Goal: Transaction & Acquisition: Purchase product/service

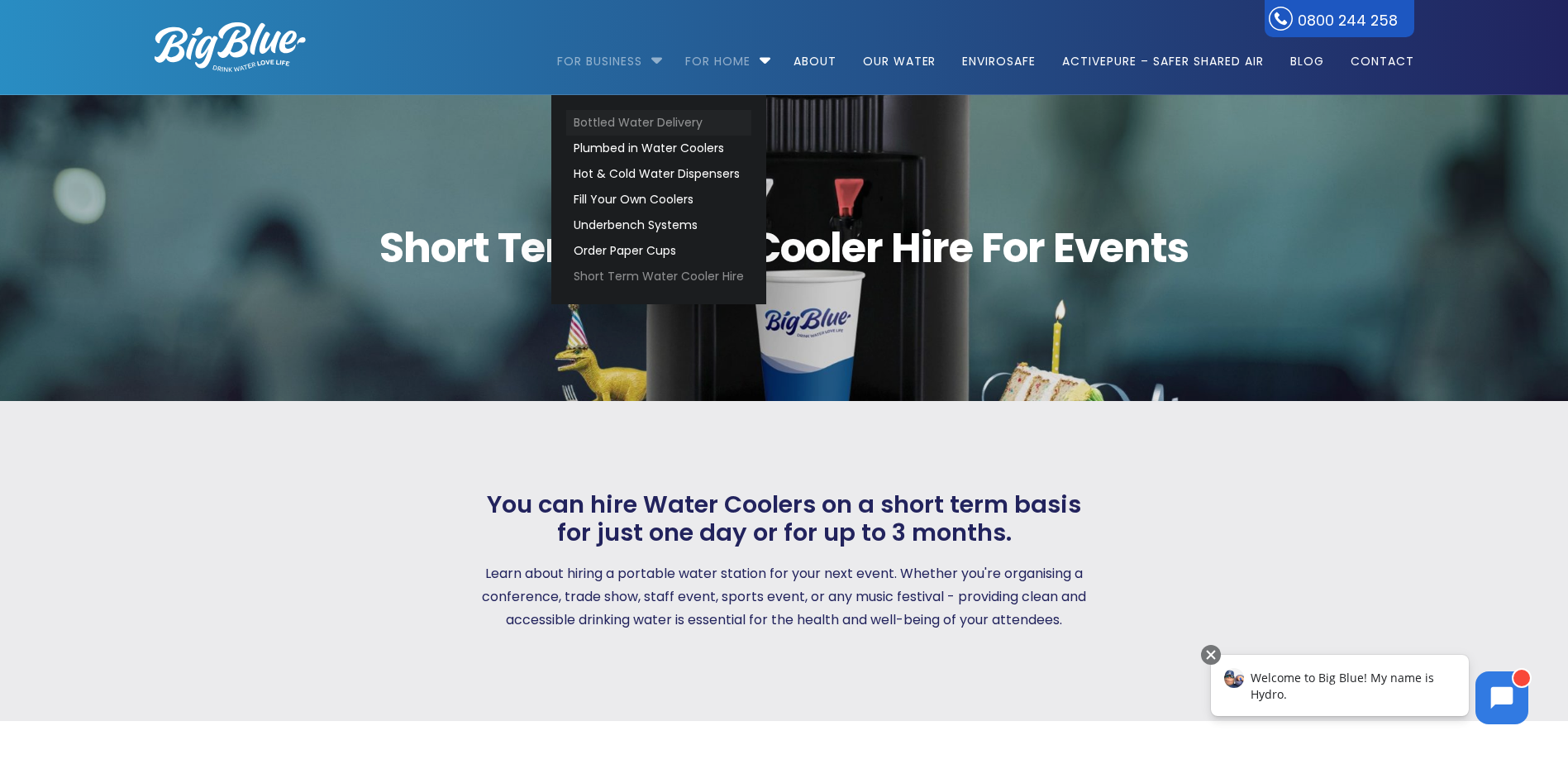
click at [727, 120] on link "Bottled Water Delivery" at bounding box center [658, 123] width 185 height 26
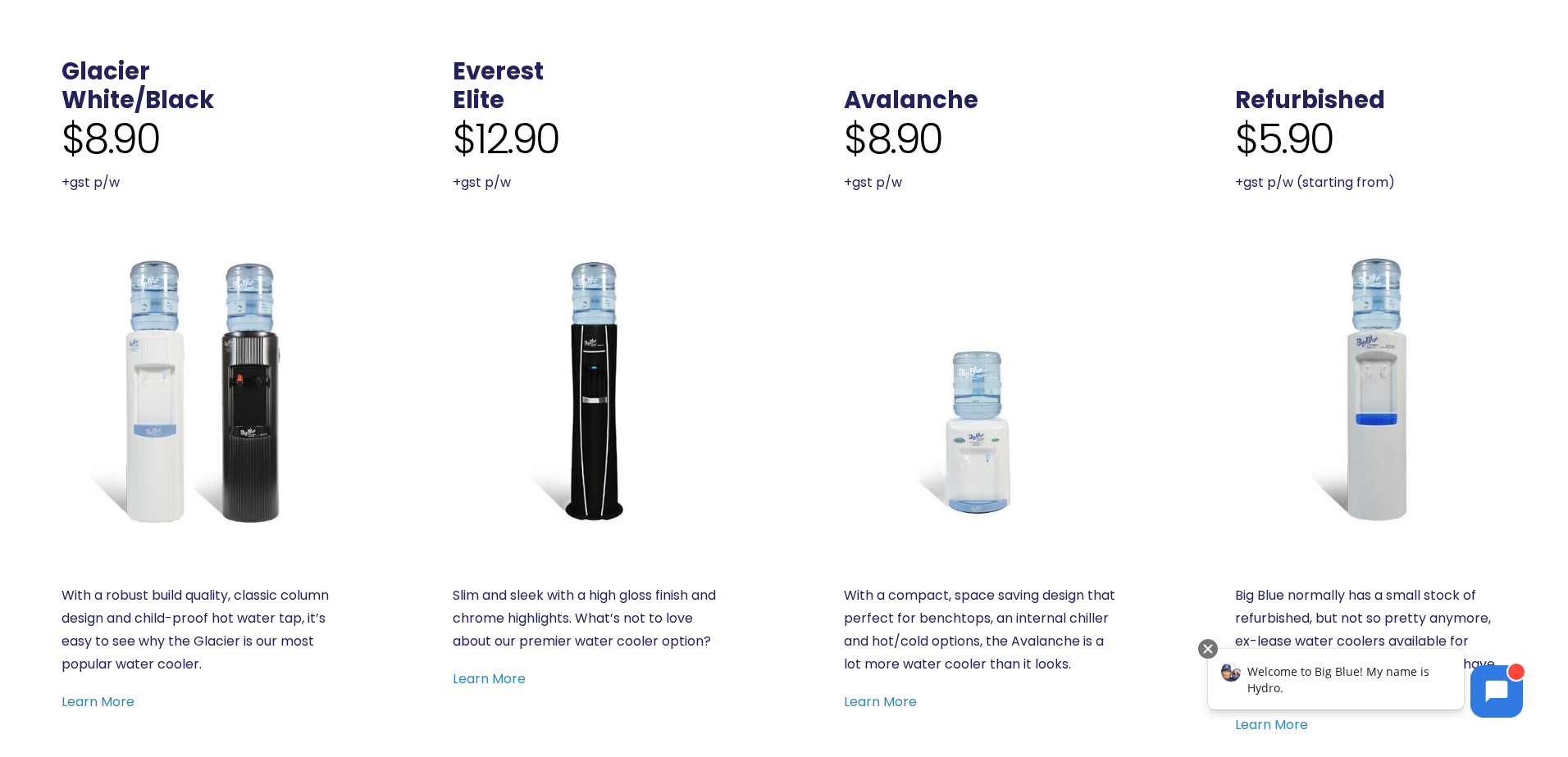
scroll to position [737, 0]
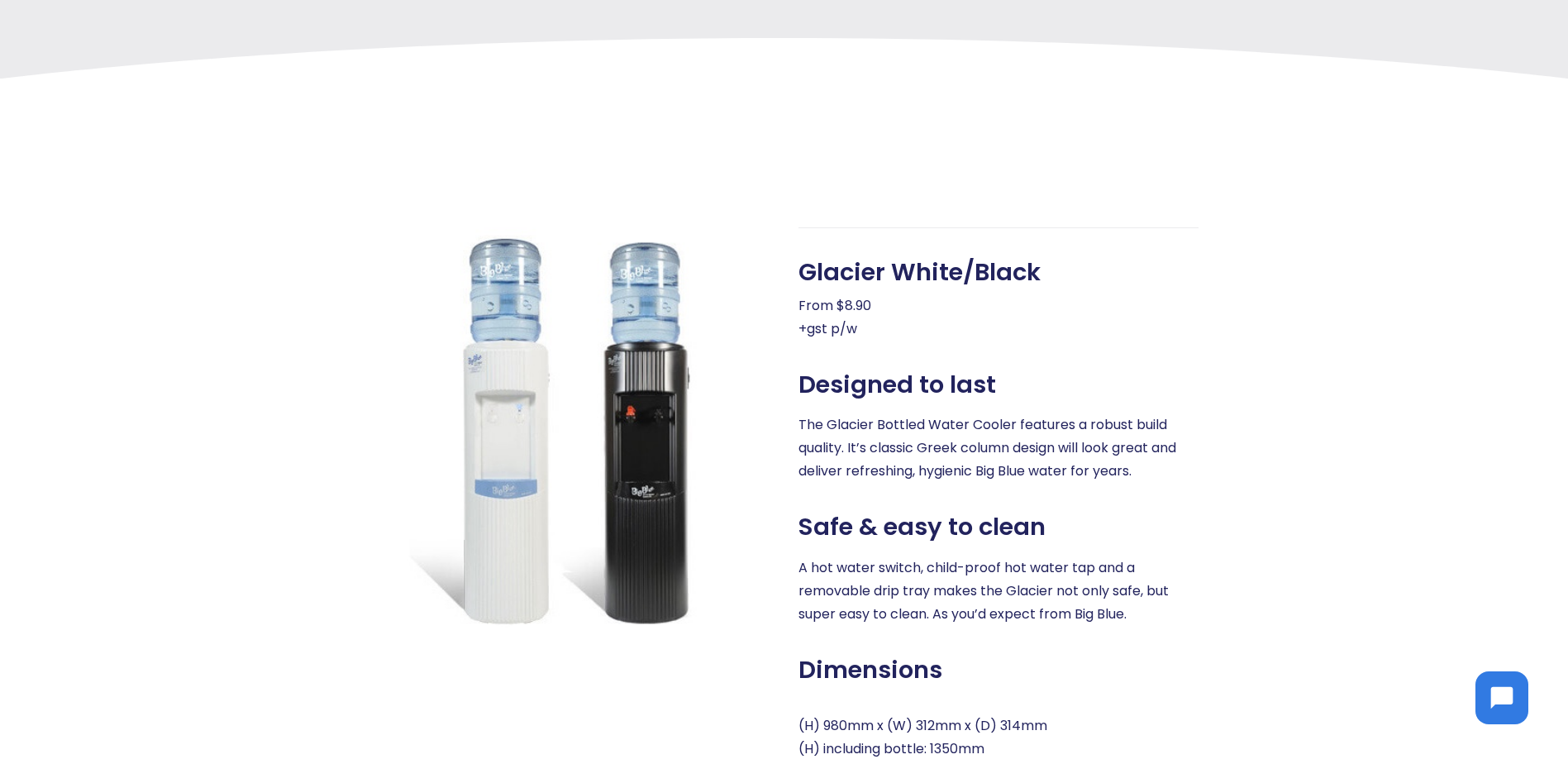
scroll to position [744, 0]
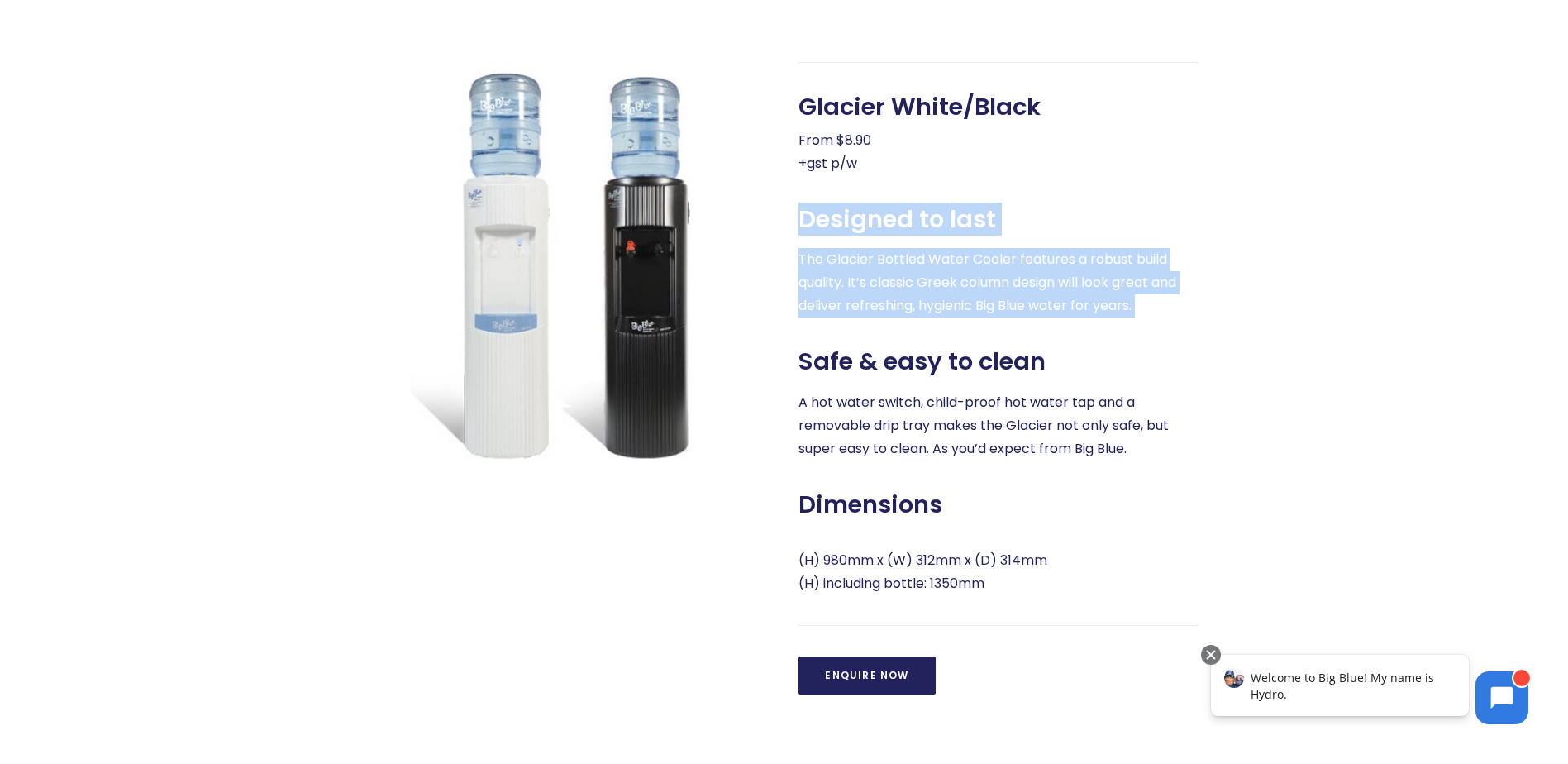
drag, startPoint x: 798, startPoint y: 229, endPoint x: 995, endPoint y: 339, distance: 225.6
click at [995, 339] on div "Glacier White/Black From $8.90 +gst p/w Designed to last The Glacier Bottled Wa…" at bounding box center [998, 379] width 400 height 634
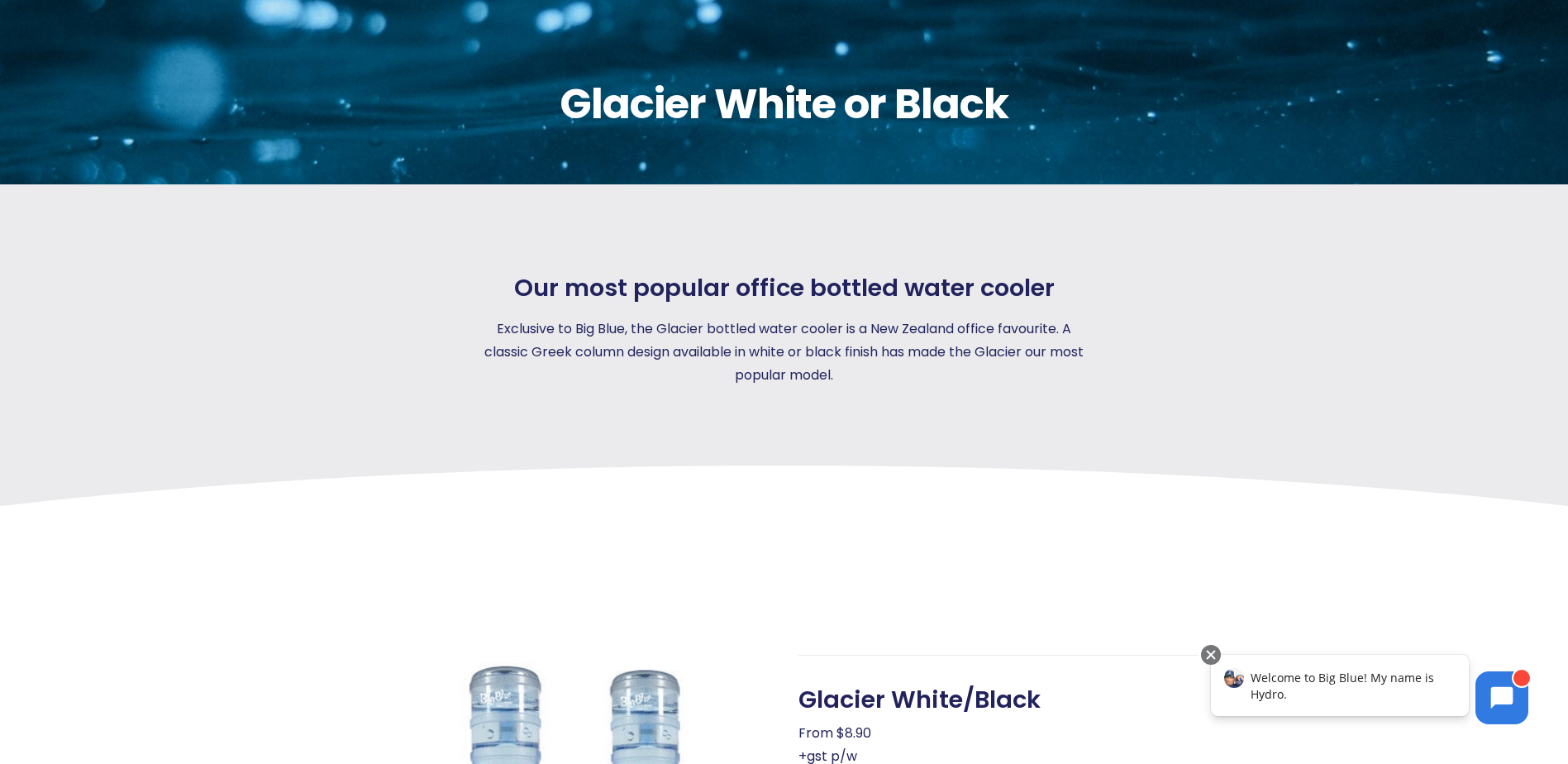
scroll to position [0, 0]
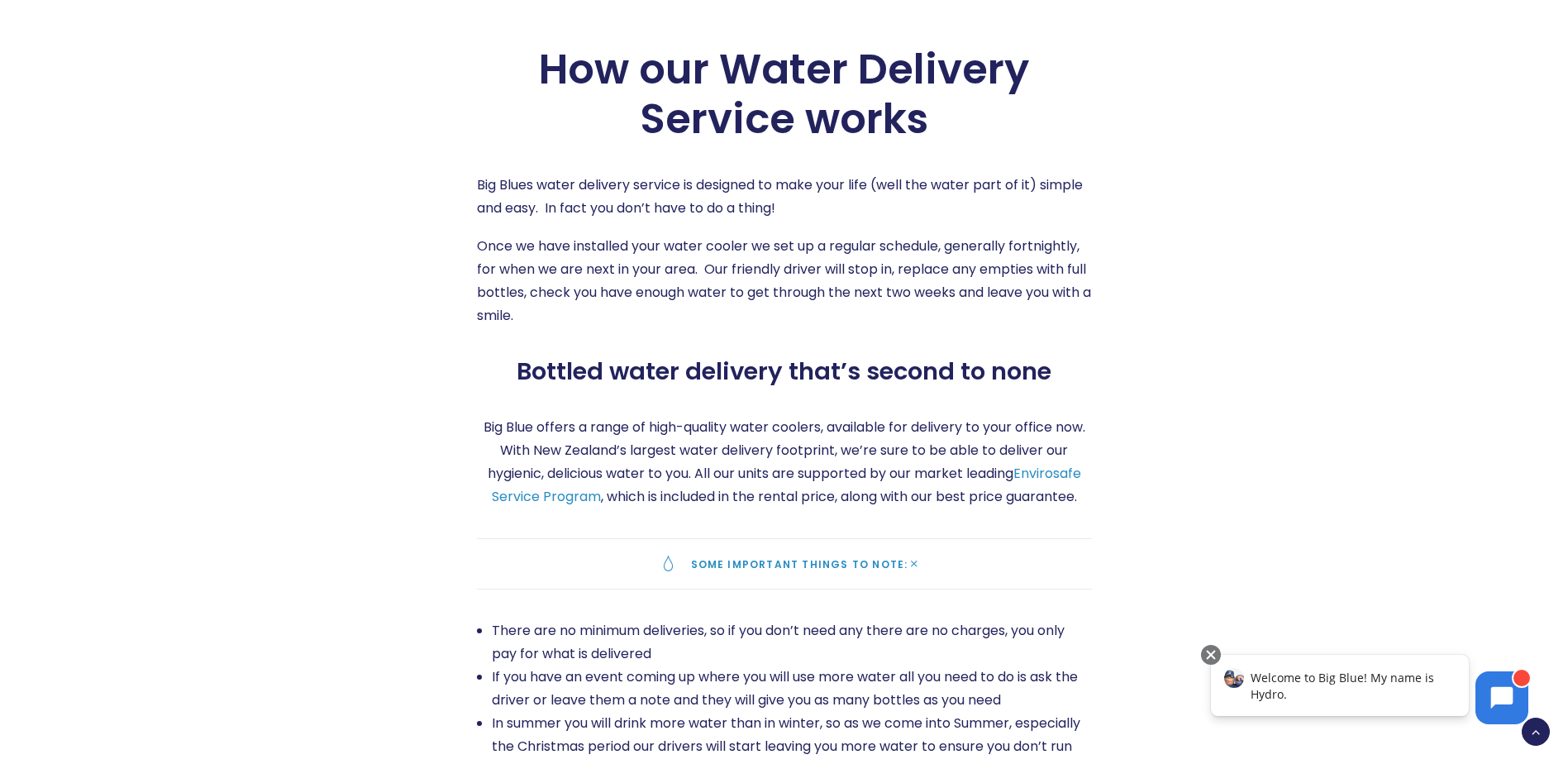
scroll to position [2482, 0]
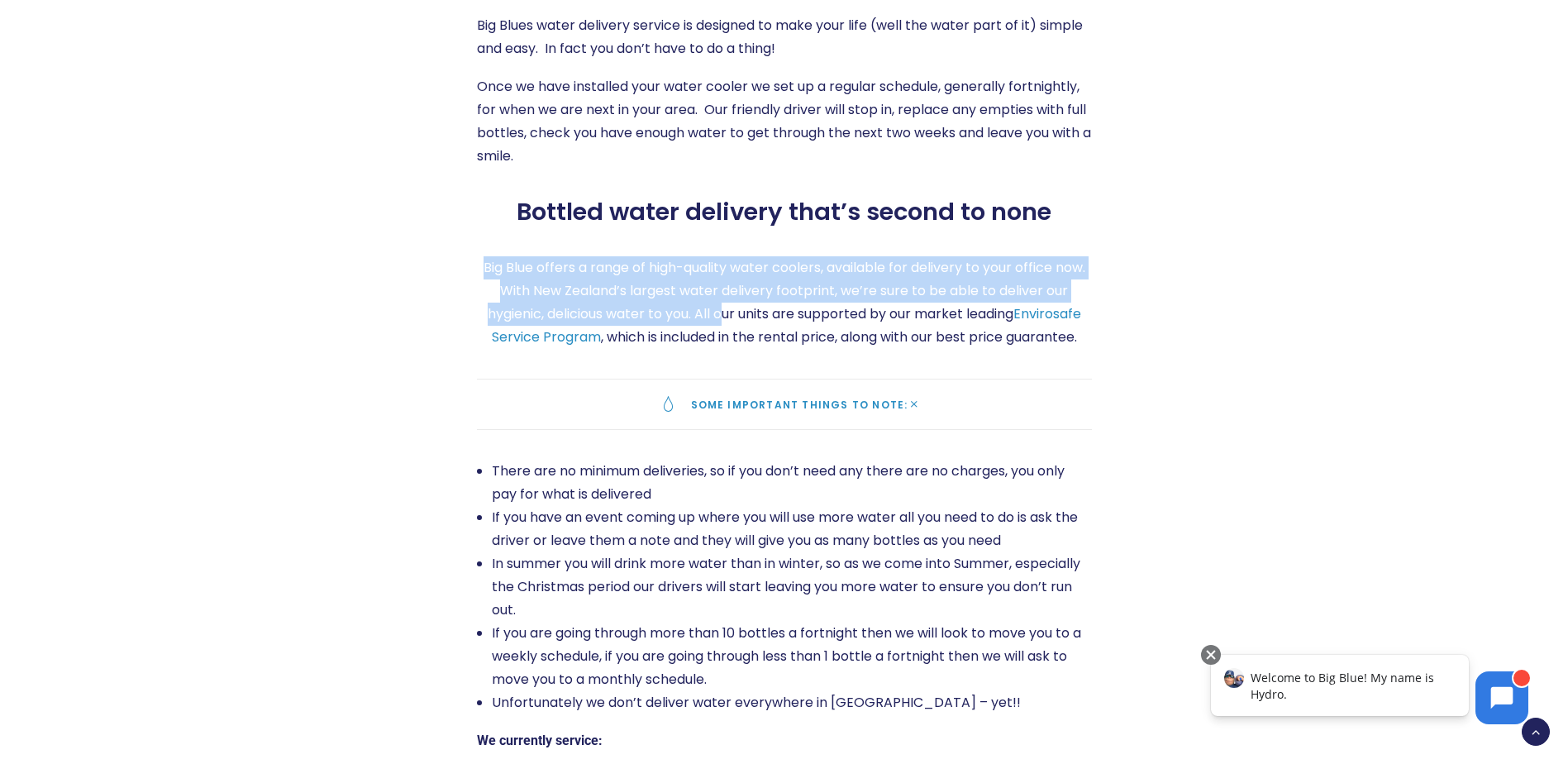
drag, startPoint x: 480, startPoint y: 287, endPoint x: 721, endPoint y: 347, distance: 248.4
click at [721, 347] on p "Big Blue offers a range of high-quality water coolers, available for delivery t…" at bounding box center [784, 302] width 615 height 92
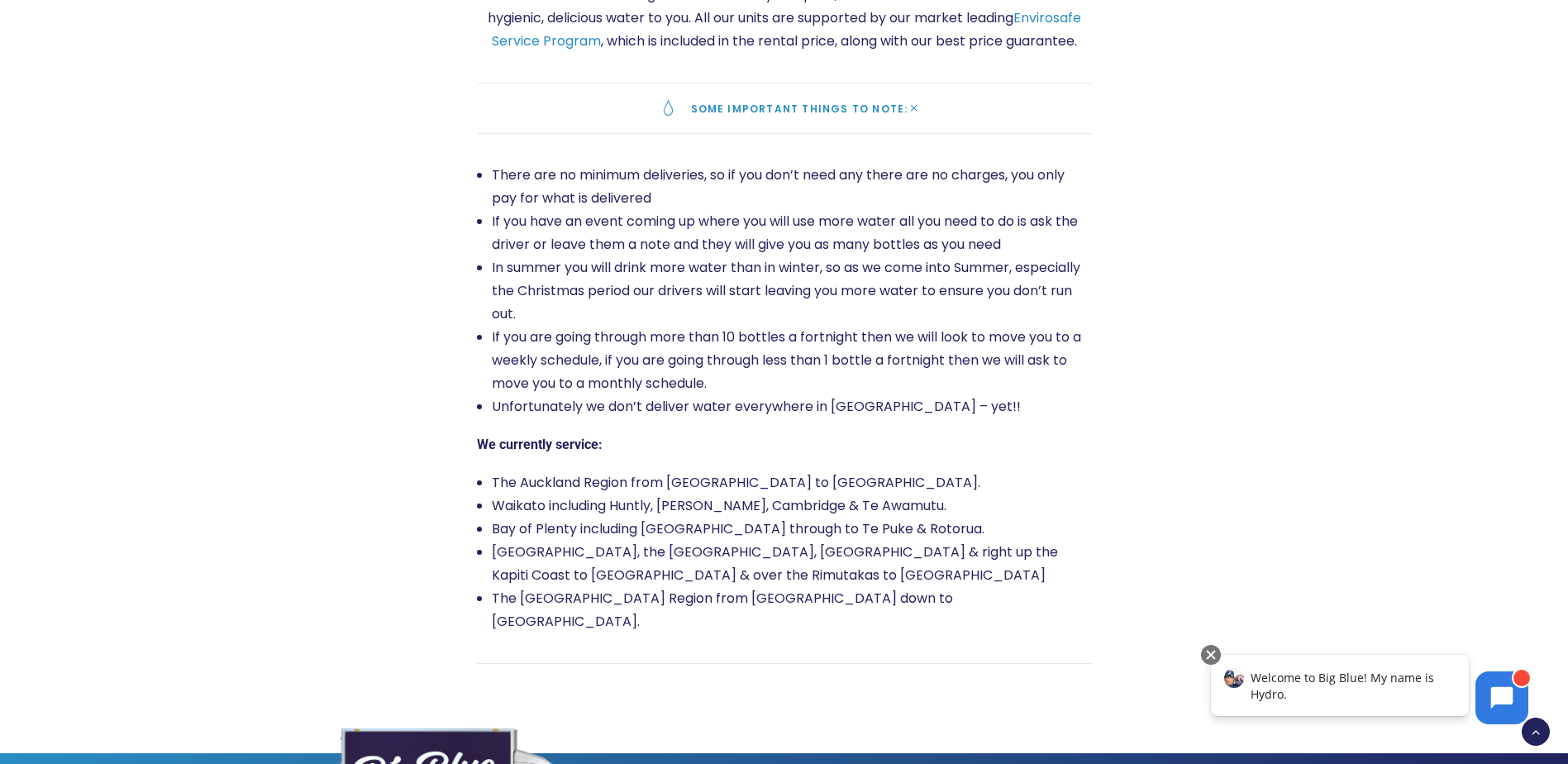
scroll to position [2895, 0]
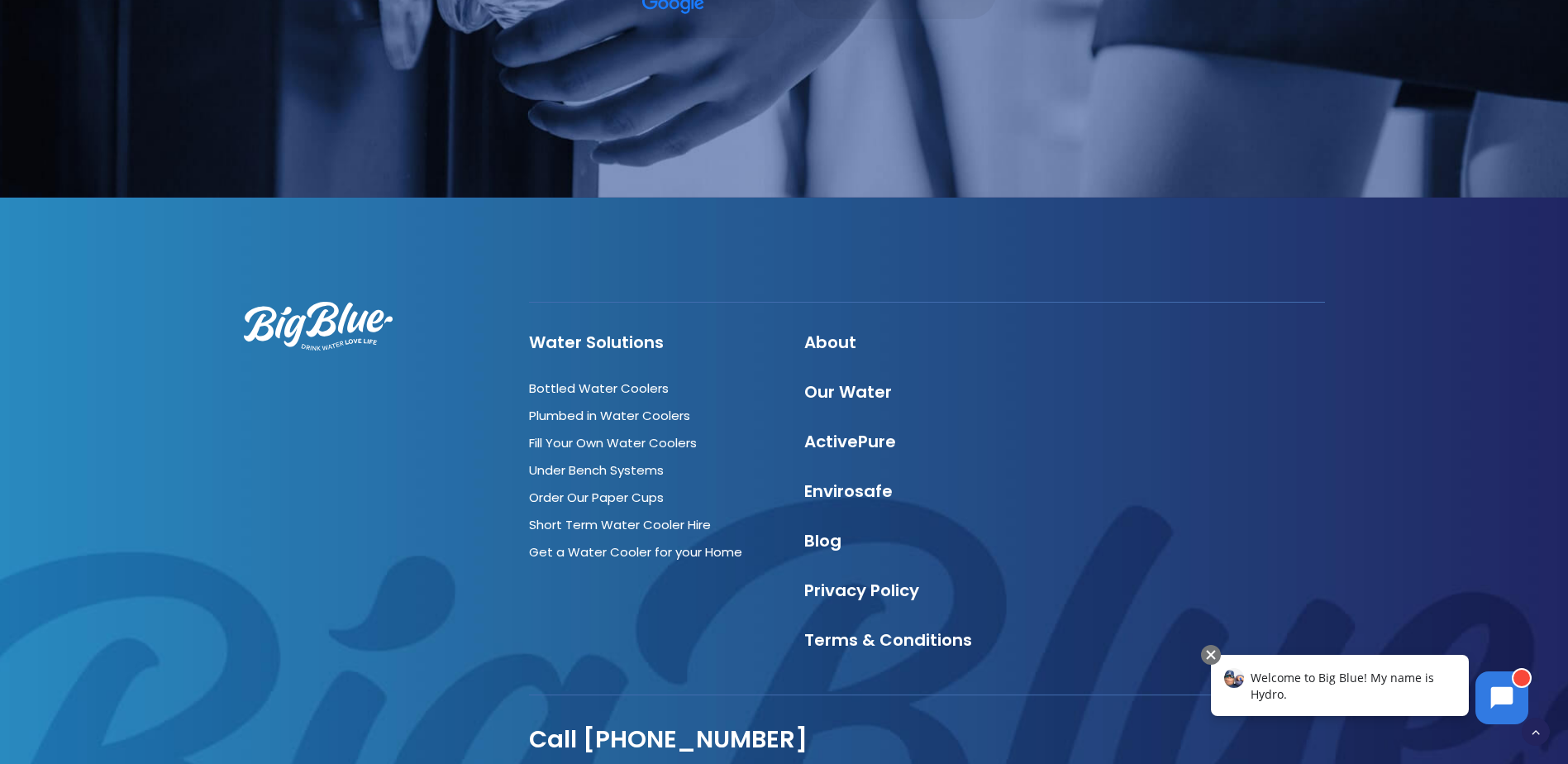
scroll to position [5713, 0]
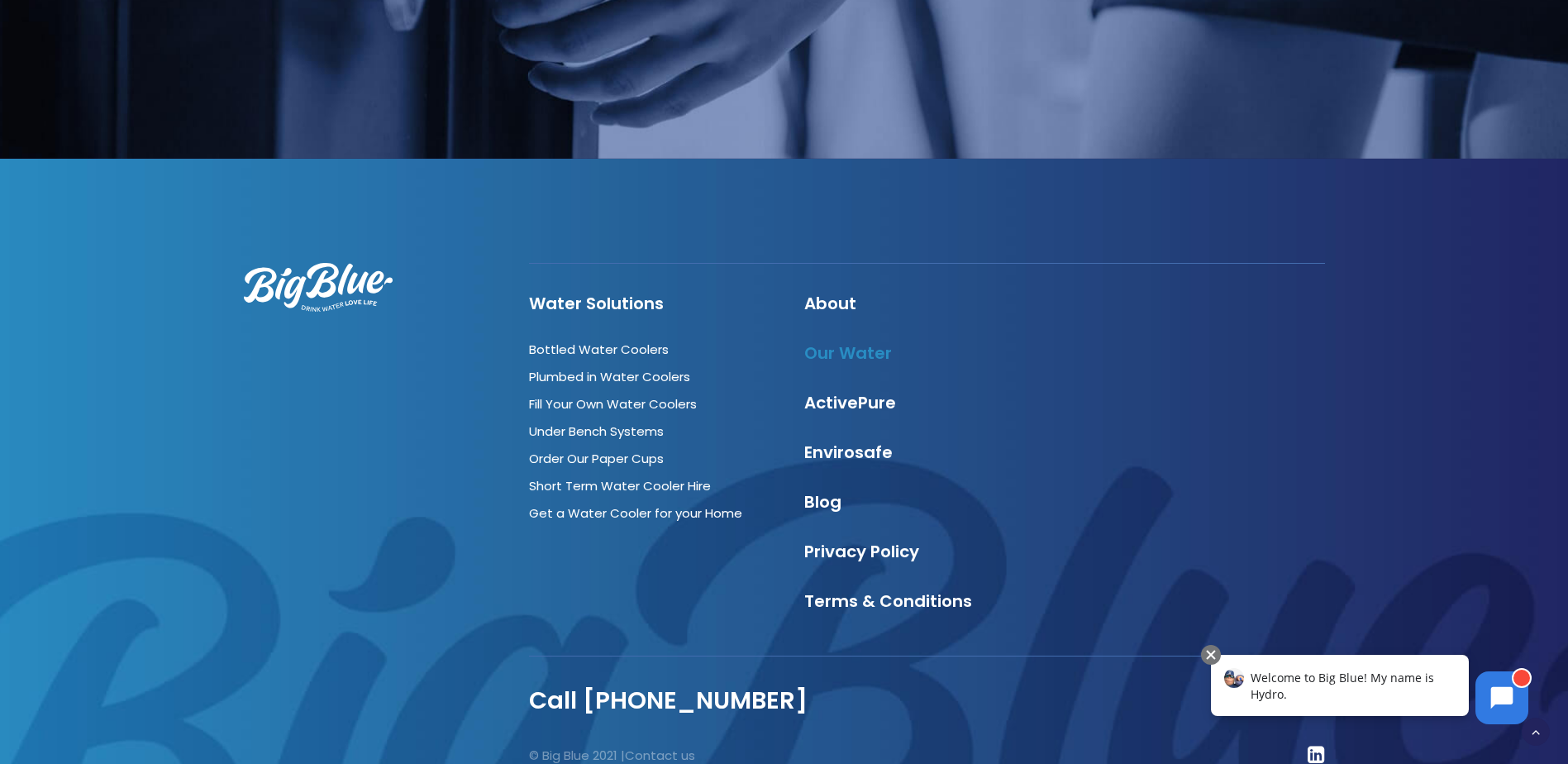
click at [852, 342] on link "Our Water" at bounding box center [848, 353] width 87 height 23
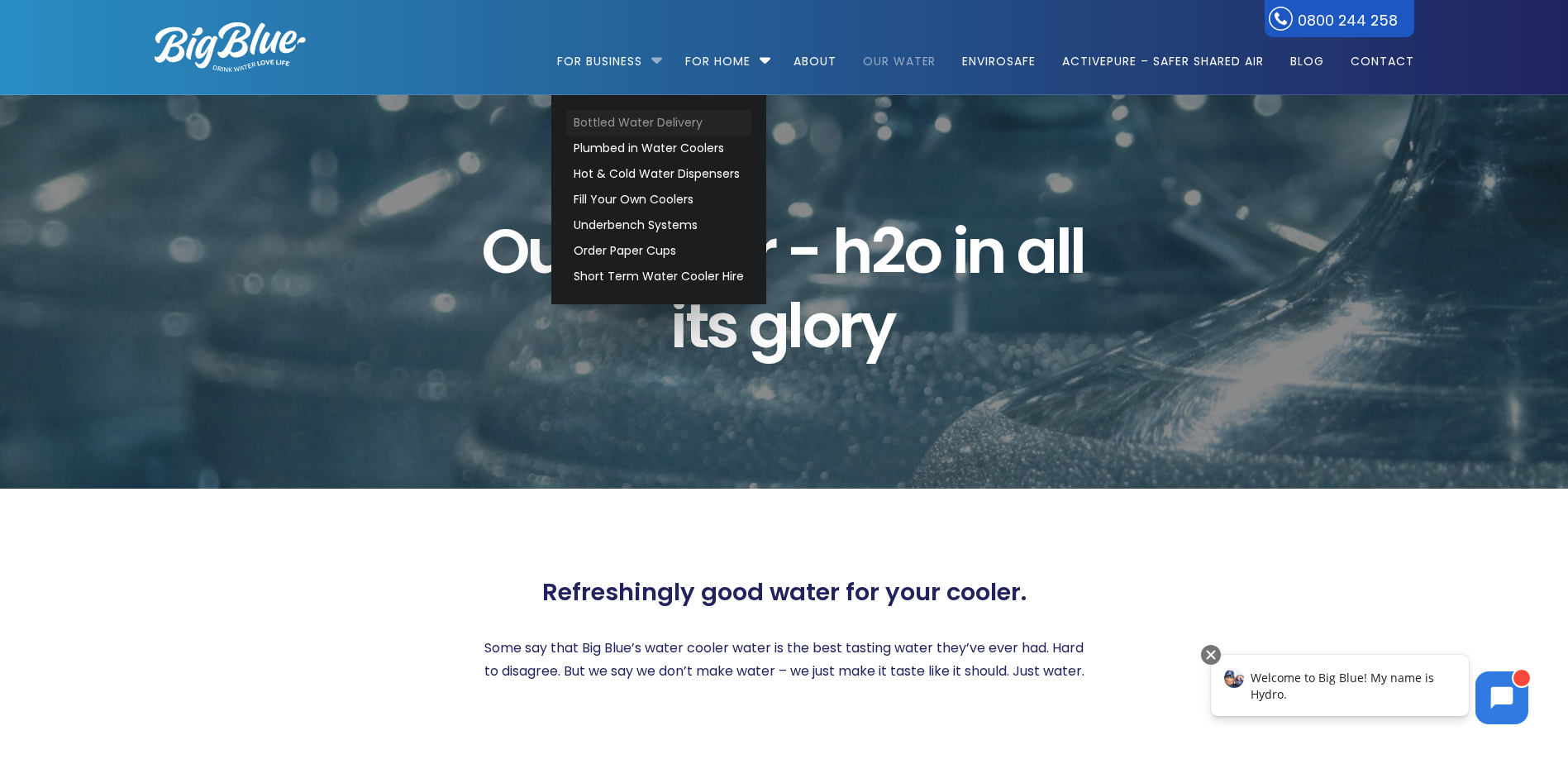
click at [633, 119] on link "Bottled Water Delivery" at bounding box center [658, 123] width 185 height 26
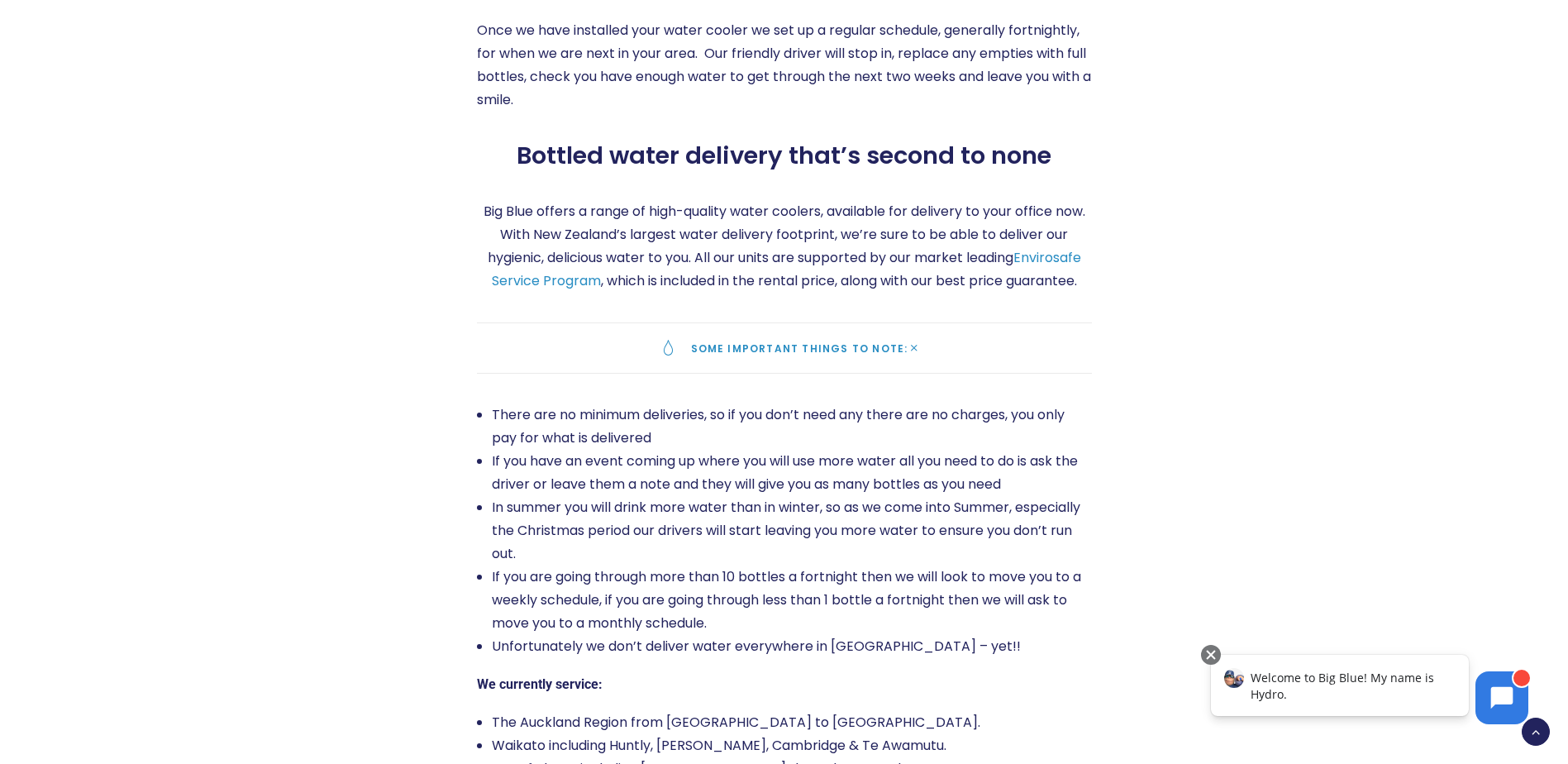
scroll to position [2564, 0]
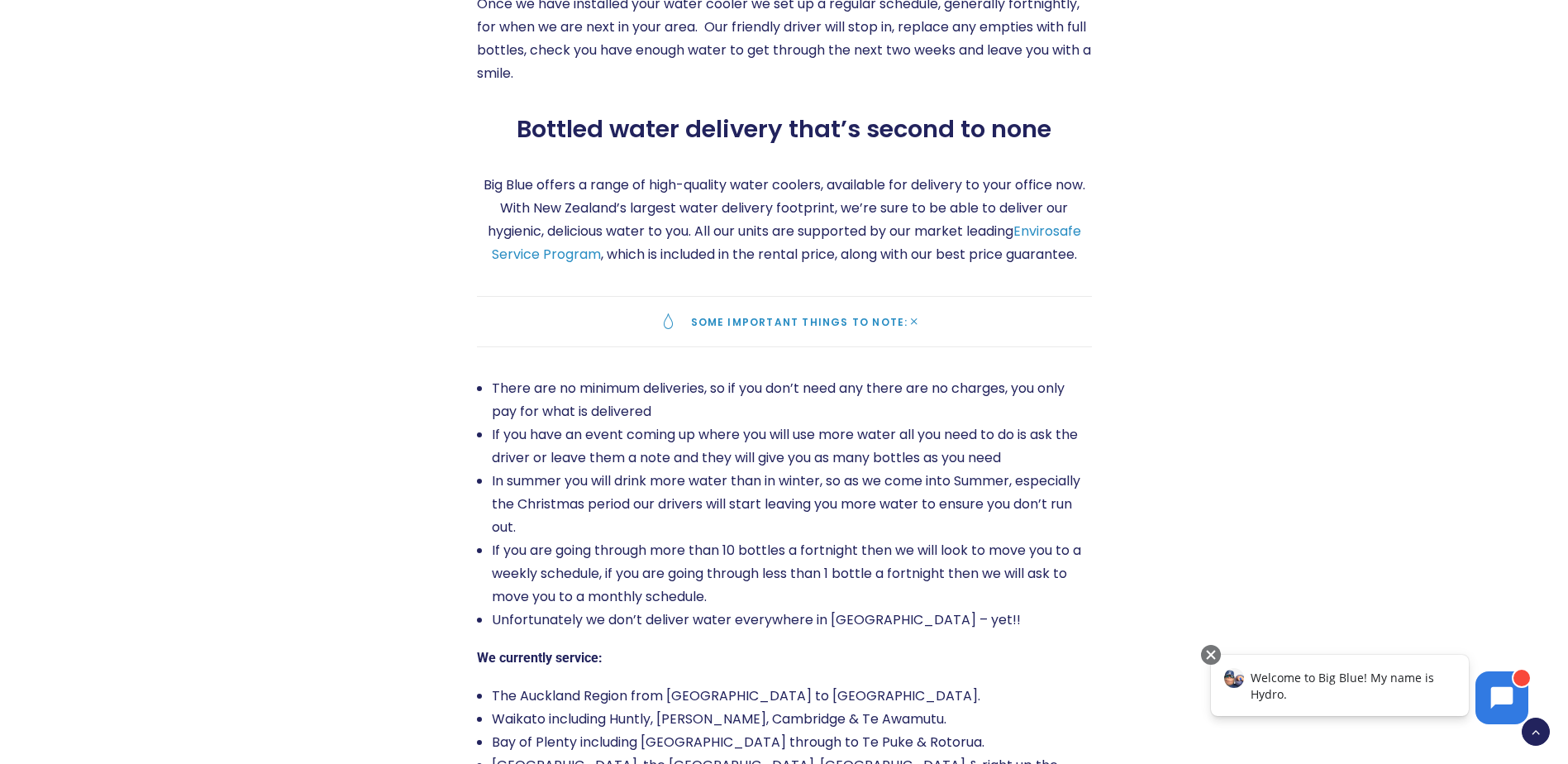
drag, startPoint x: 545, startPoint y: 273, endPoint x: 314, endPoint y: 275, distance: 231.0
click at [314, 275] on div at bounding box center [286, 340] width 323 height 1075
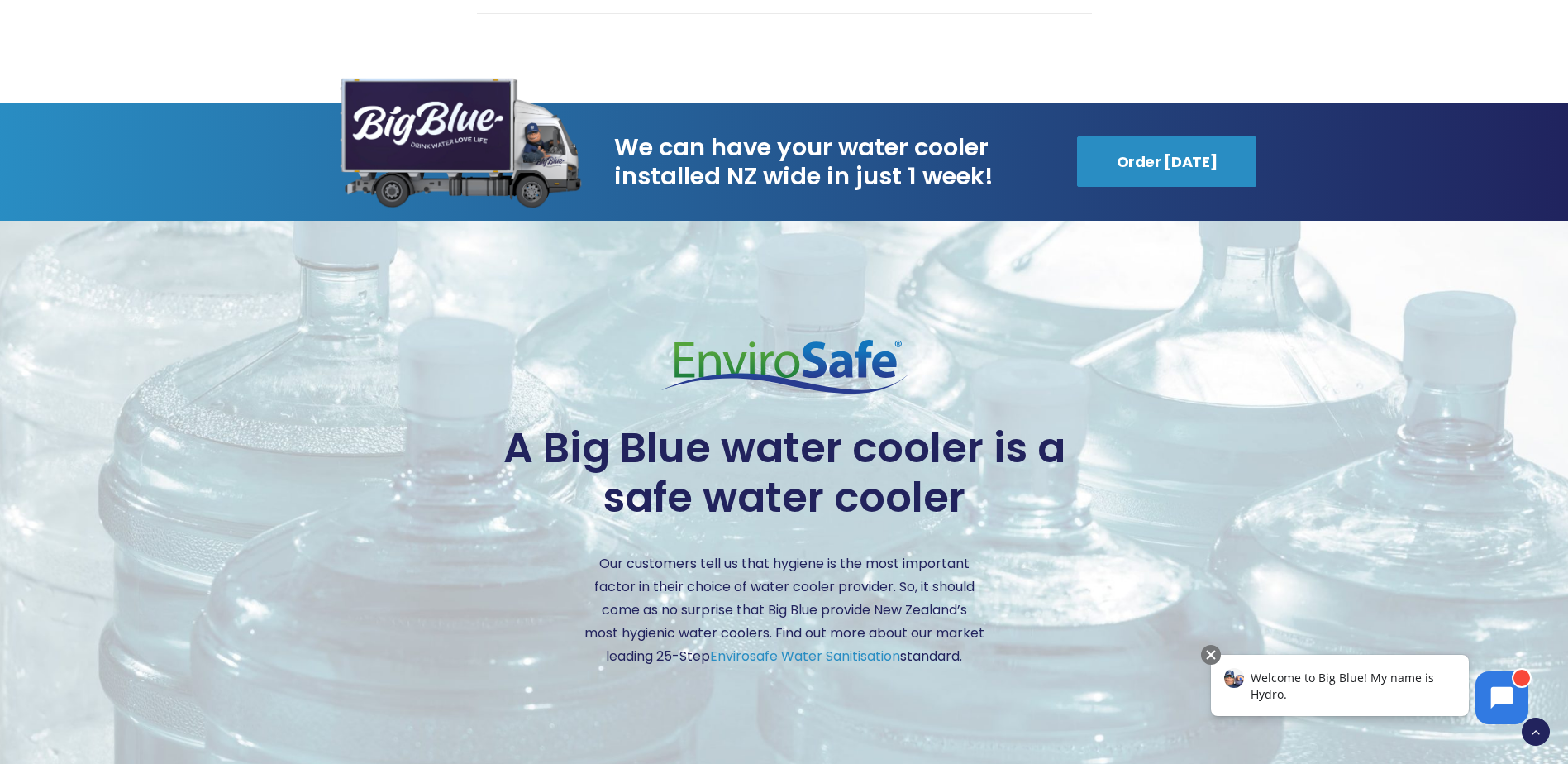
scroll to position [3308, 0]
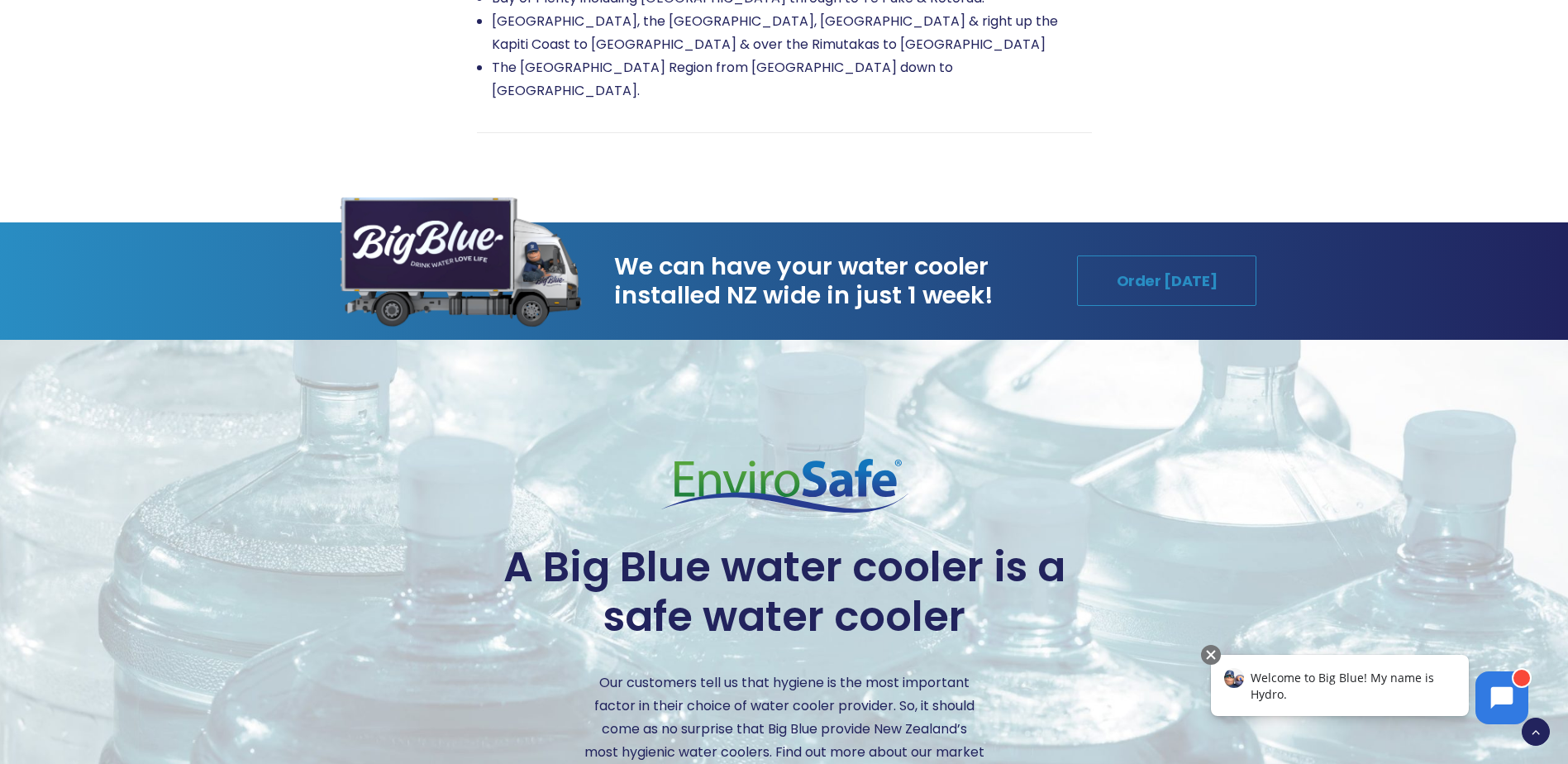
click at [1121, 289] on link "Order [DATE]" at bounding box center [1167, 280] width 180 height 51
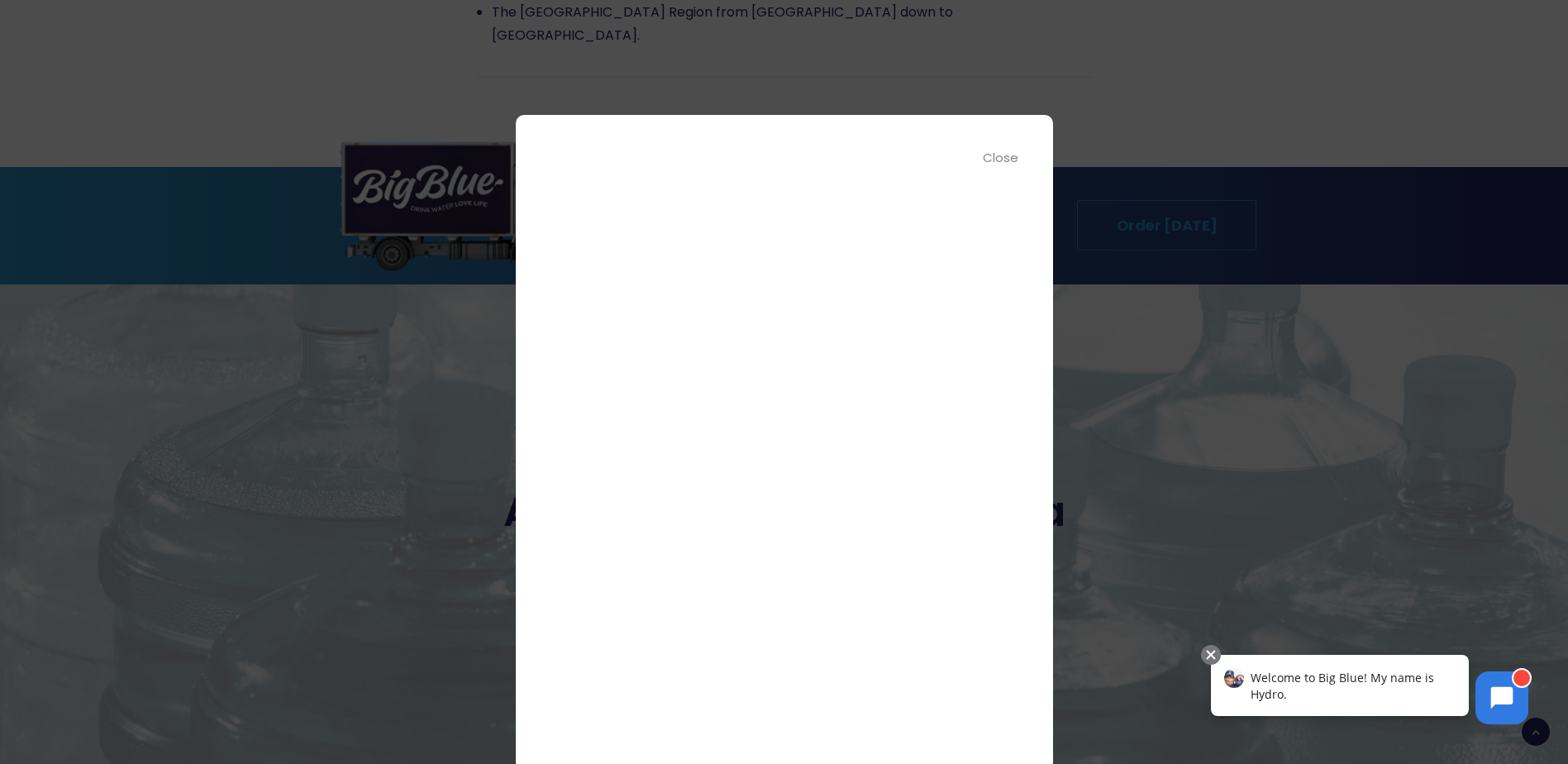
scroll to position [3391, 0]
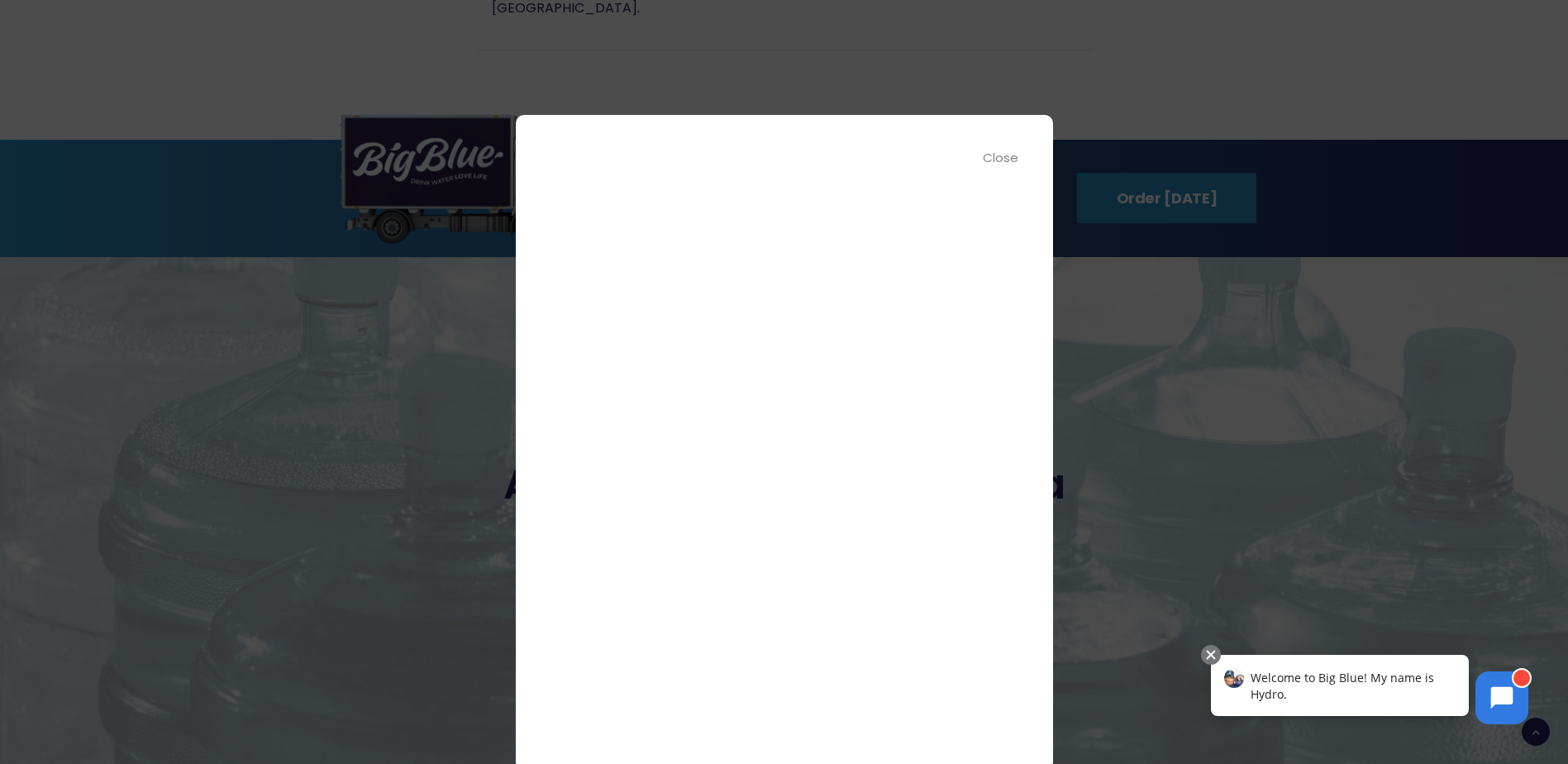
click at [997, 155] on div "Close" at bounding box center [1001, 157] width 37 height 19
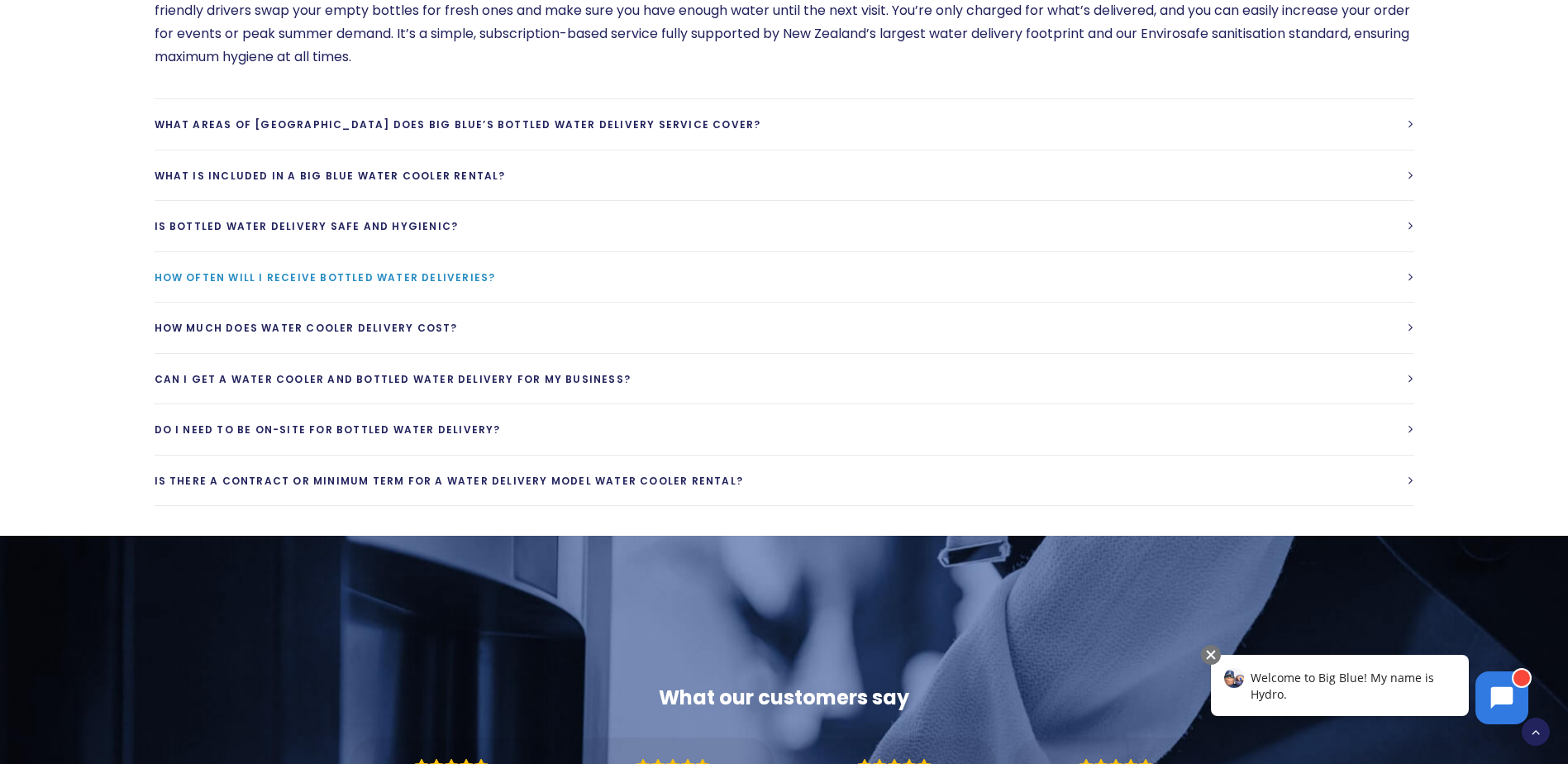
scroll to position [4383, 0]
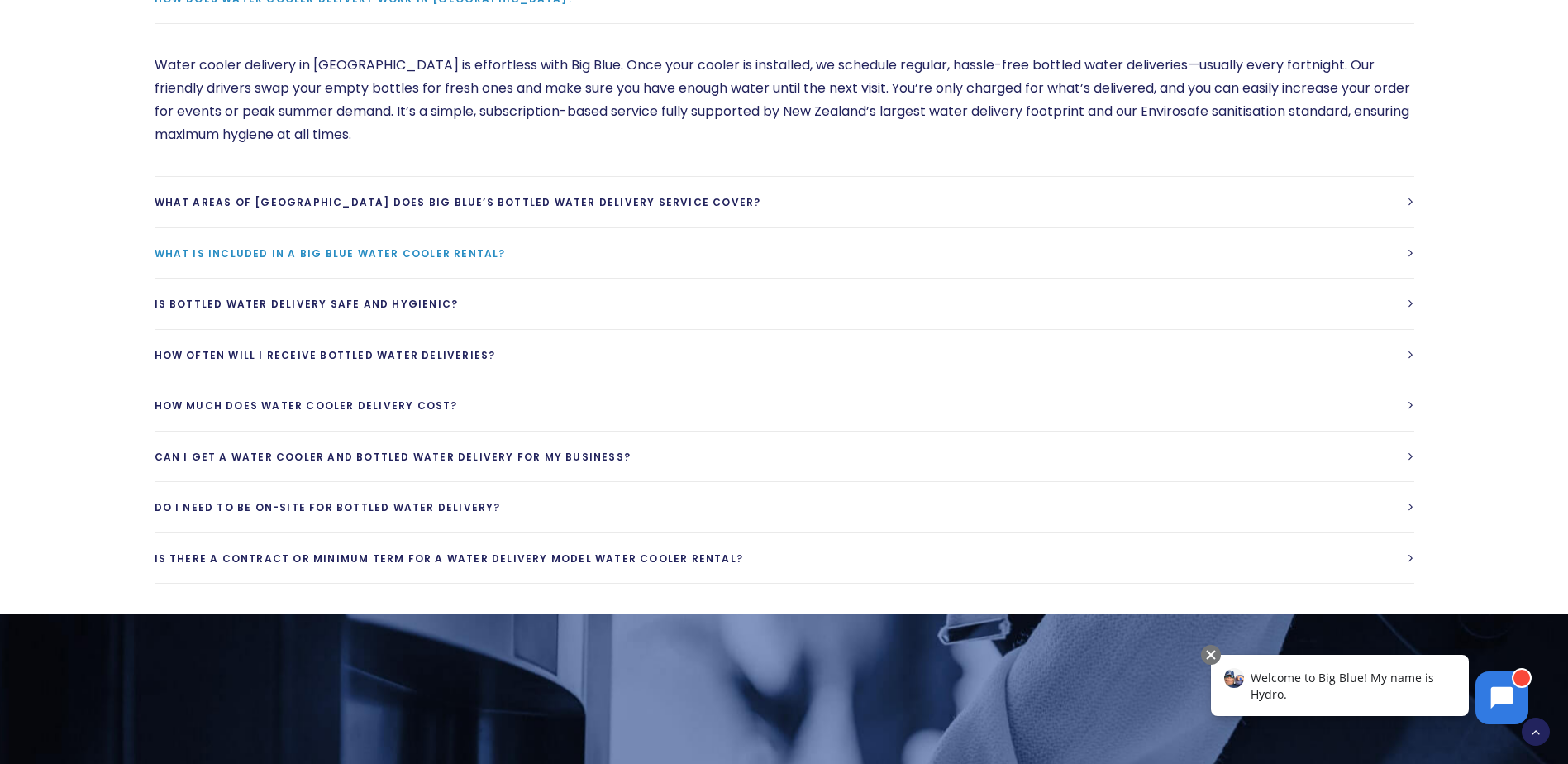
click at [384, 253] on span "What is included in a Big Blue Water cooler rental?" at bounding box center [331, 253] width 352 height 14
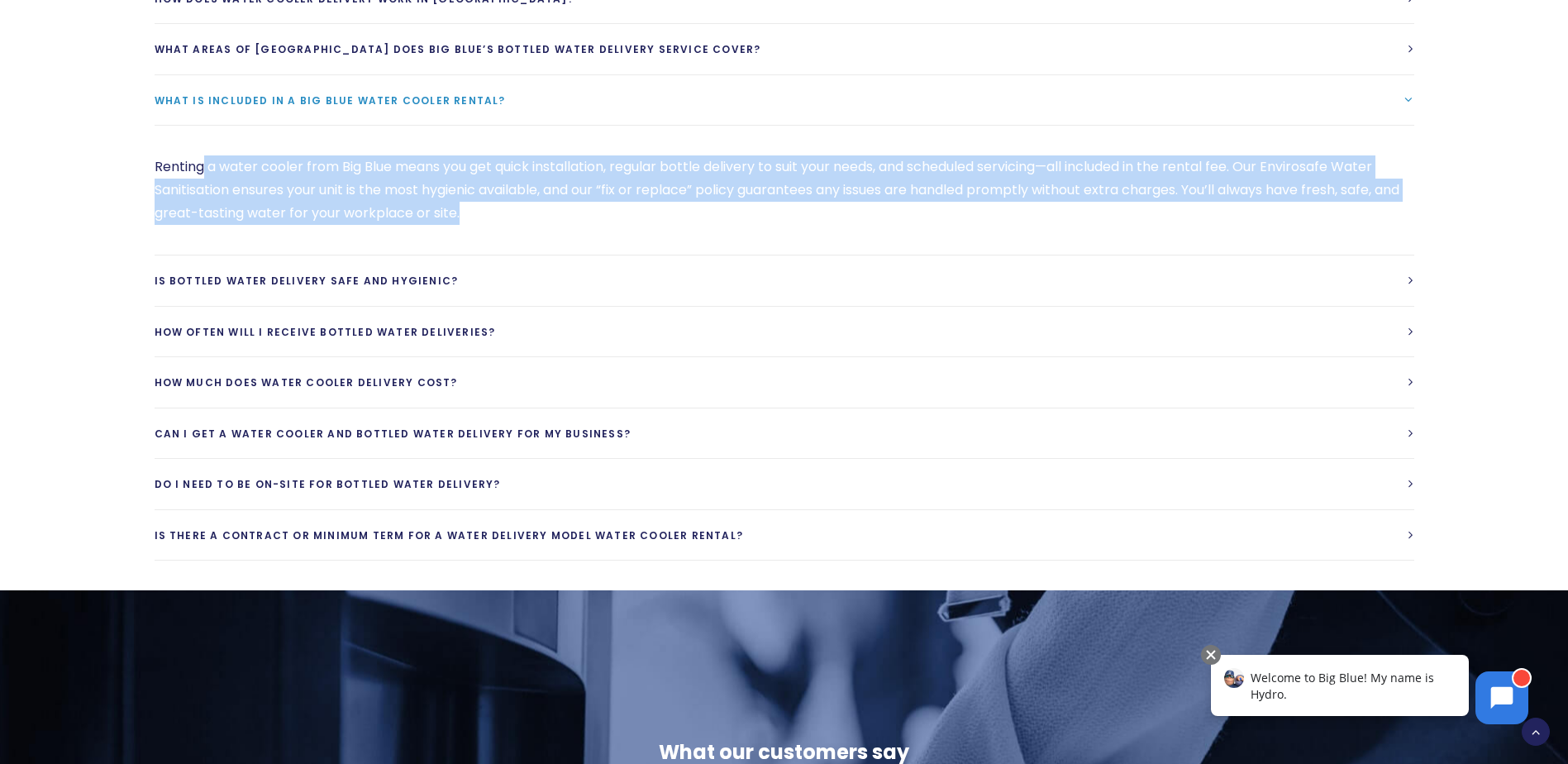
drag, startPoint x: 204, startPoint y: 168, endPoint x: 570, endPoint y: 225, distance: 370.4
click at [570, 225] on p "Renting a water cooler from Big Blue means you get quick installation, regular …" at bounding box center [784, 191] width 1260 height 70
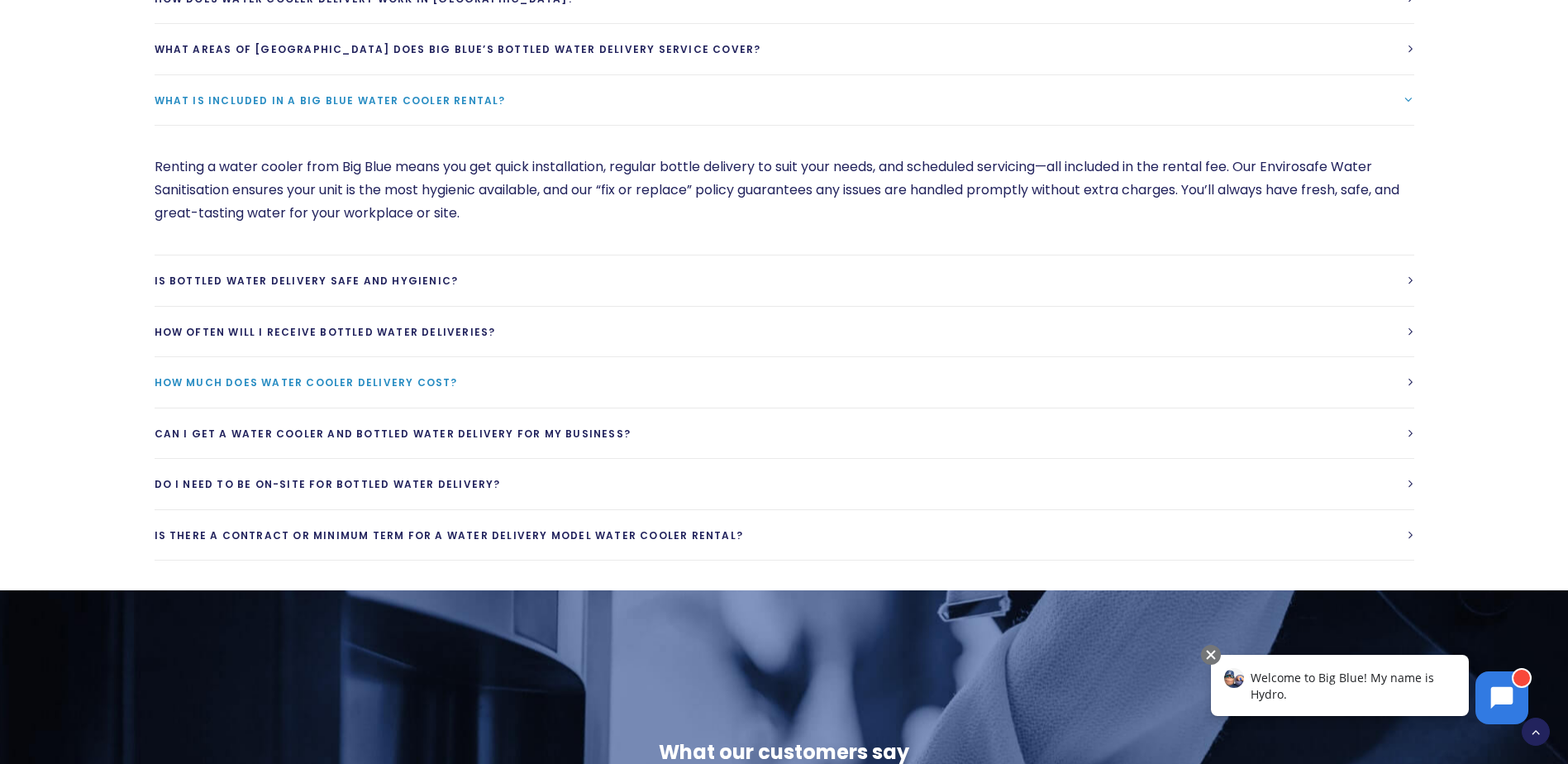
click at [394, 385] on span "How much does water cooler delivery cost?" at bounding box center [307, 382] width 304 height 14
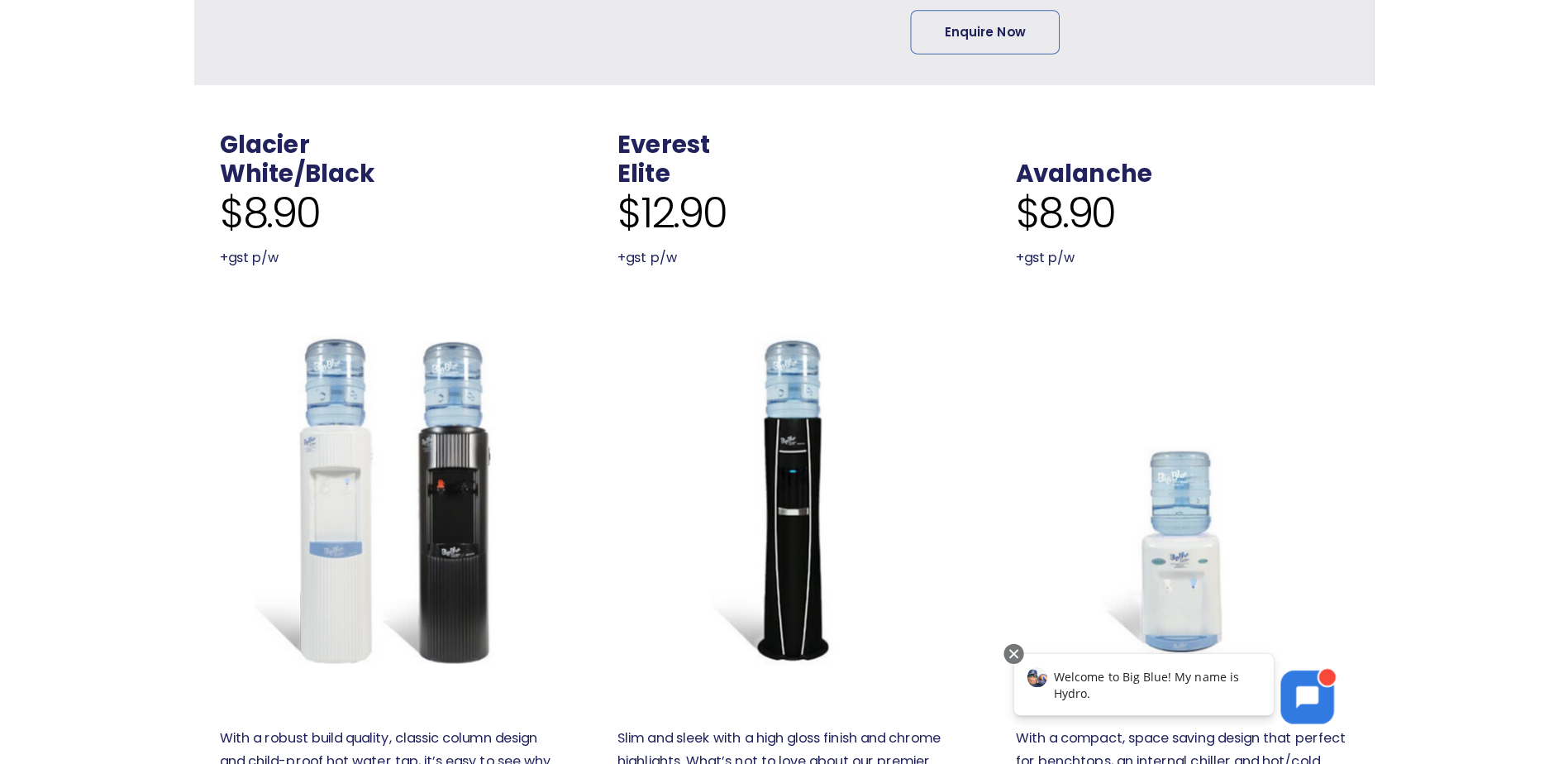
scroll to position [579, 0]
